Goal: Task Accomplishment & Management: Manage account settings

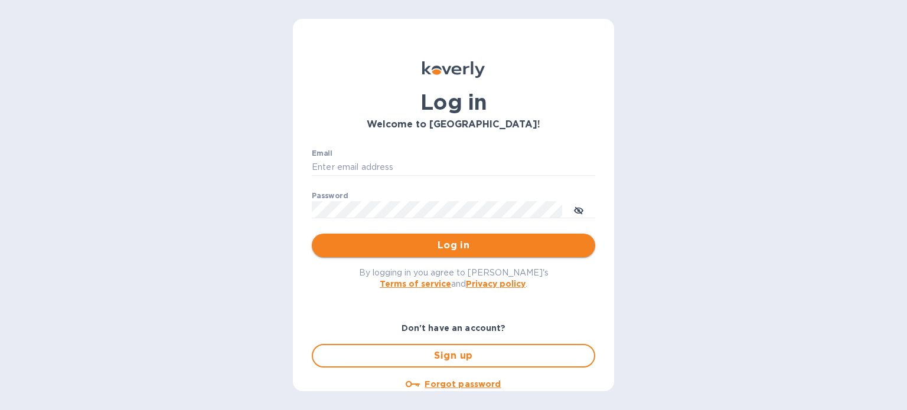
type input "[PERSON_NAME][EMAIL_ADDRESS][DOMAIN_NAME]"
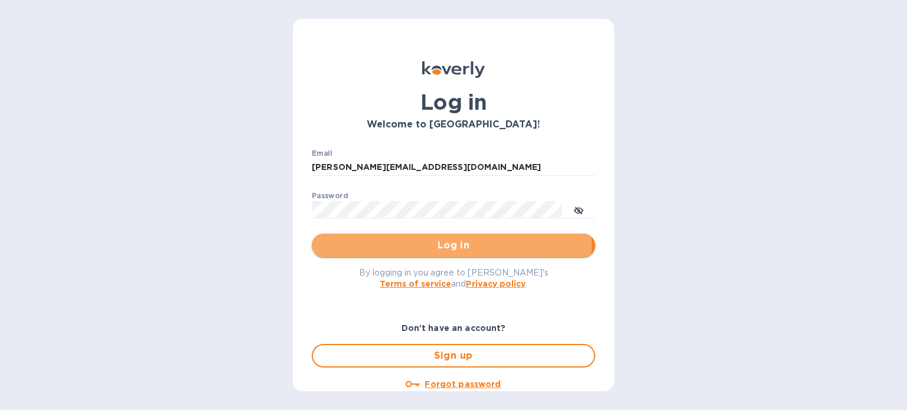
click at [356, 243] on span "Log in" at bounding box center [453, 245] width 264 height 14
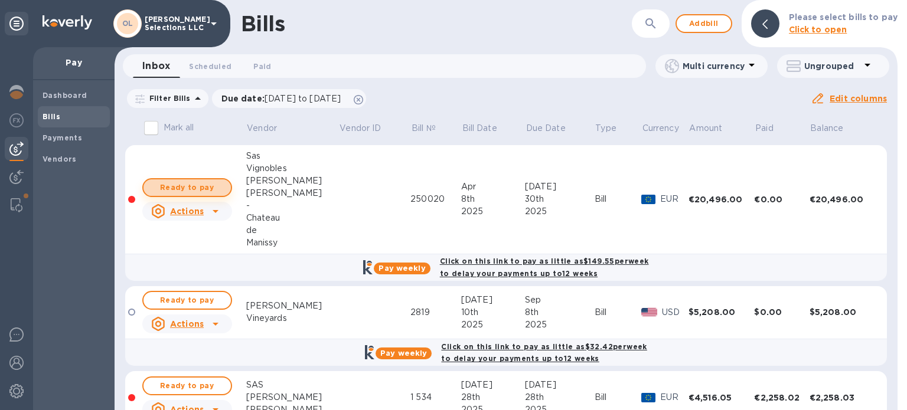
click at [188, 188] on span "Ready to pay" at bounding box center [187, 188] width 68 height 14
click at [196, 189] on span "Ready to pay" at bounding box center [187, 188] width 68 height 14
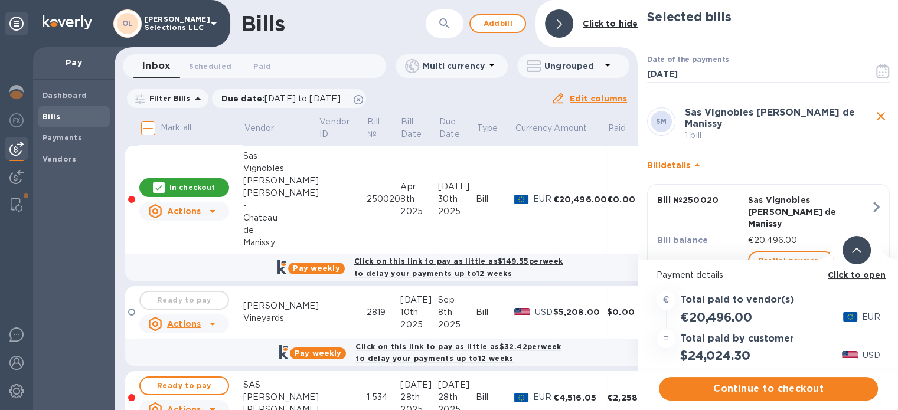
click at [357, 23] on div "Bills" at bounding box center [330, 23] width 178 height 25
click at [876, 271] on b "Click to open" at bounding box center [856, 274] width 58 height 9
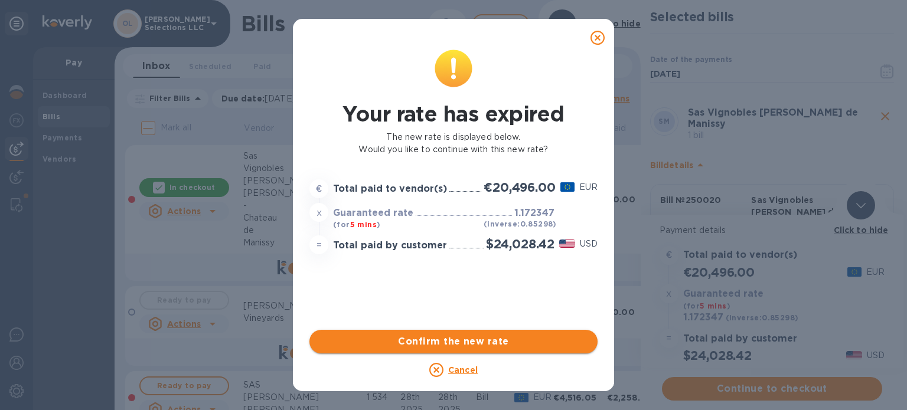
click at [493, 343] on span "Confirm the new rate" at bounding box center [453, 342] width 269 height 14
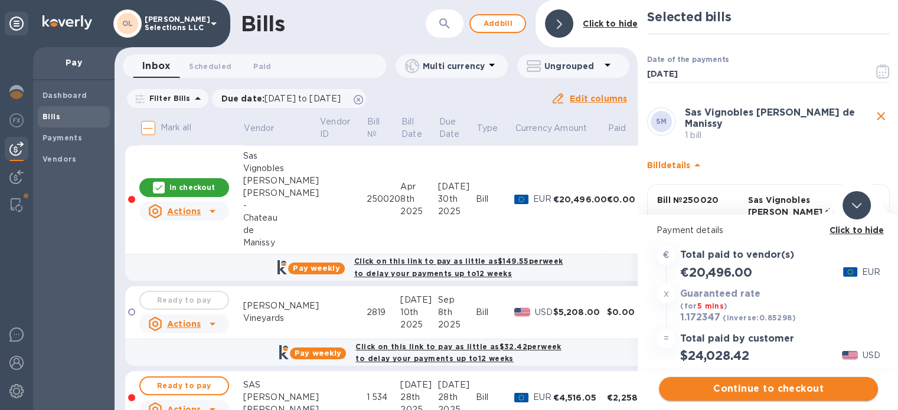
click at [754, 384] on span "Continue to checkout" at bounding box center [768, 389] width 200 height 14
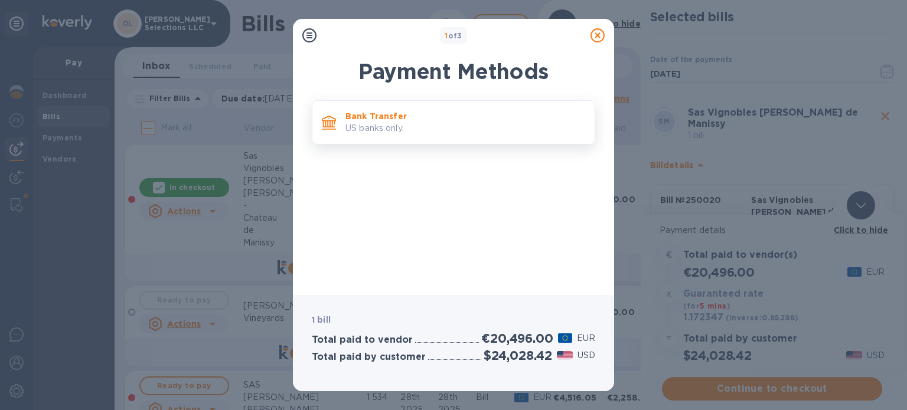
click at [433, 125] on p "US banks only." at bounding box center [465, 128] width 240 height 12
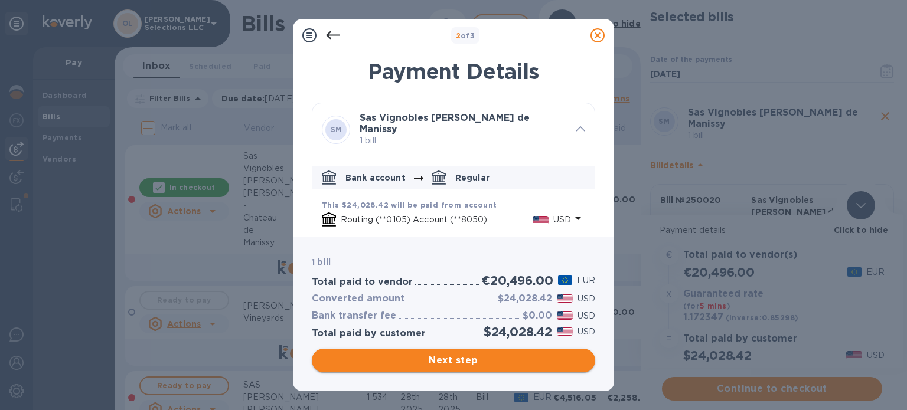
click at [496, 354] on span "Next step" at bounding box center [453, 361] width 264 height 14
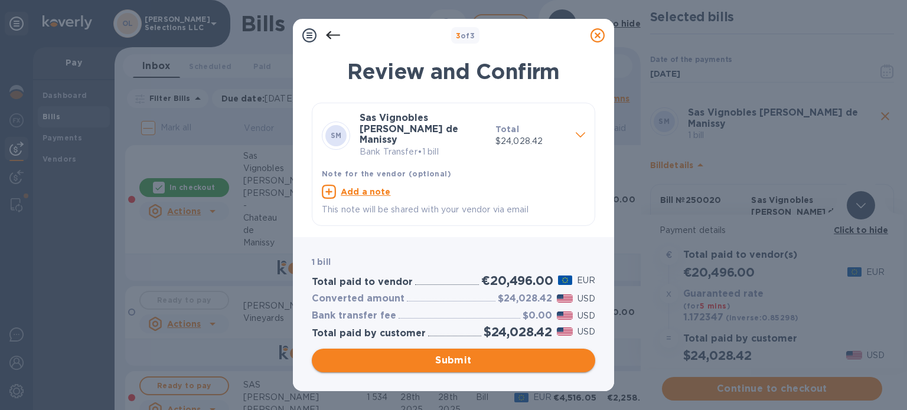
click at [498, 360] on span "Submit" at bounding box center [453, 361] width 264 height 14
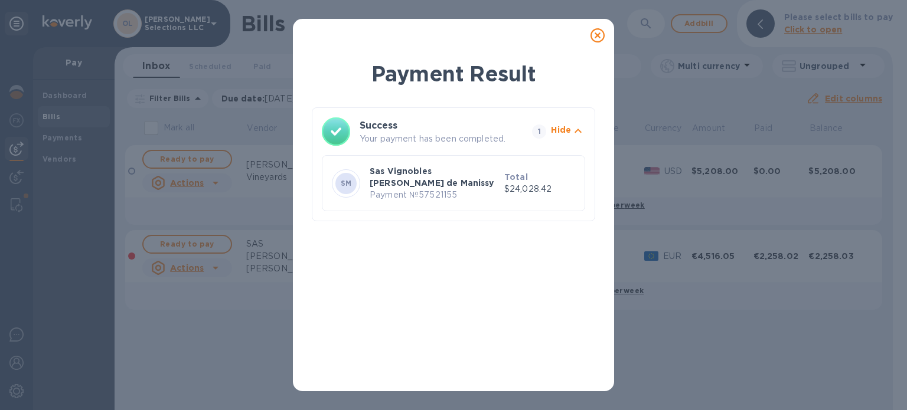
click at [595, 37] on icon at bounding box center [597, 35] width 14 height 14
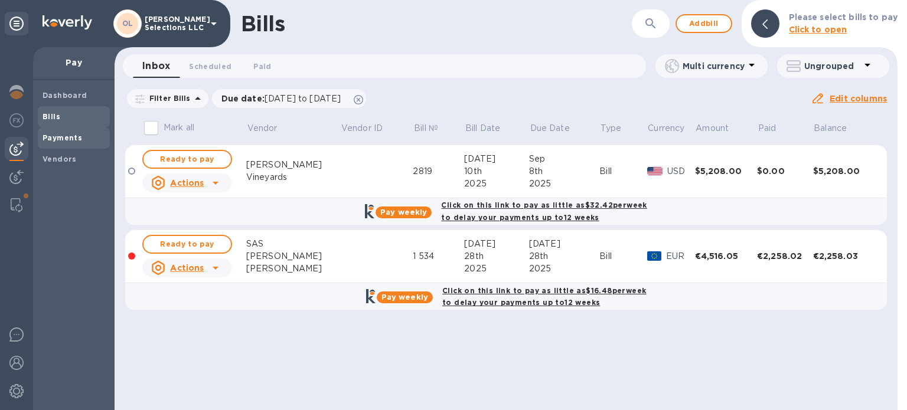
click at [76, 130] on div "Payments" at bounding box center [74, 137] width 72 height 21
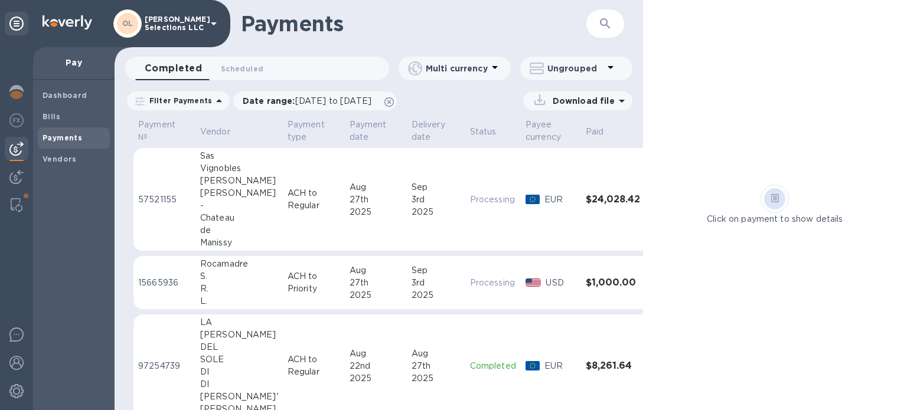
click at [283, 176] on td "ACH to Regular" at bounding box center [314, 199] width 62 height 103
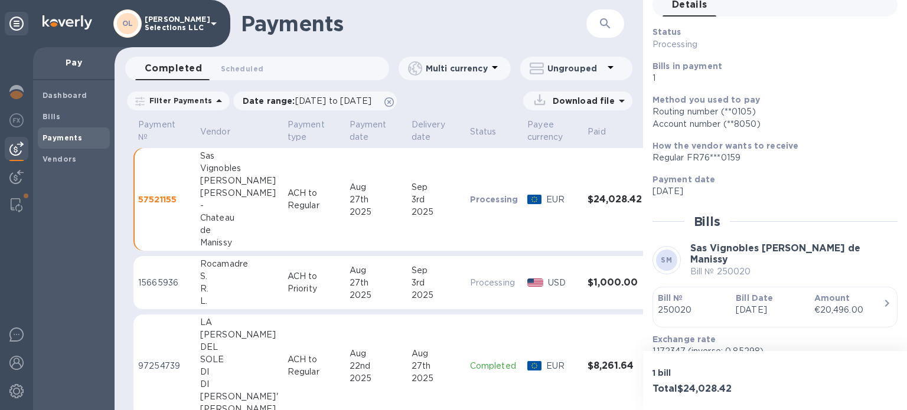
scroll to position [118, 0]
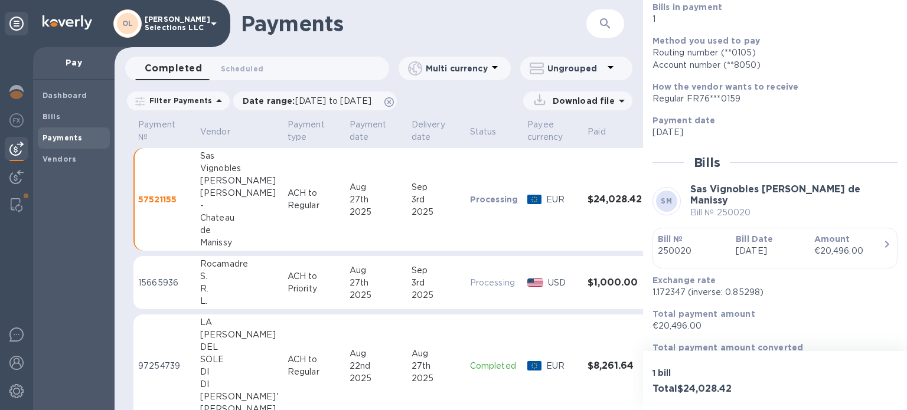
click at [826, 250] on div "€20,496.00" at bounding box center [848, 251] width 68 height 12
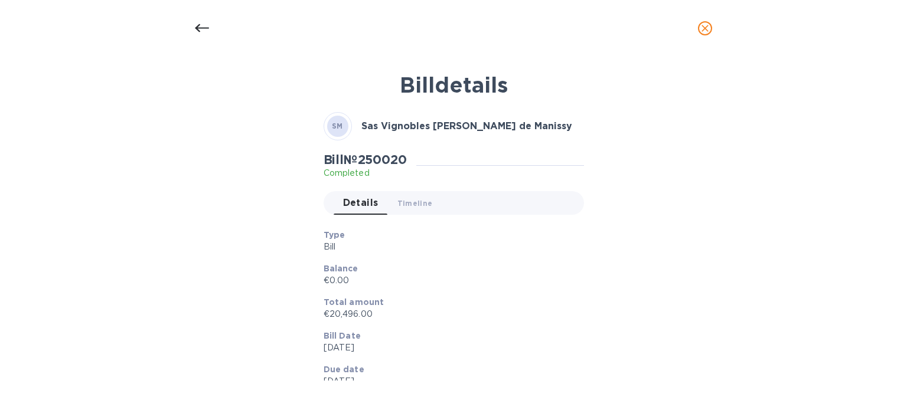
click at [702, 33] on icon "close" at bounding box center [705, 28] width 12 height 12
